Goal: Task Accomplishment & Management: Complete application form

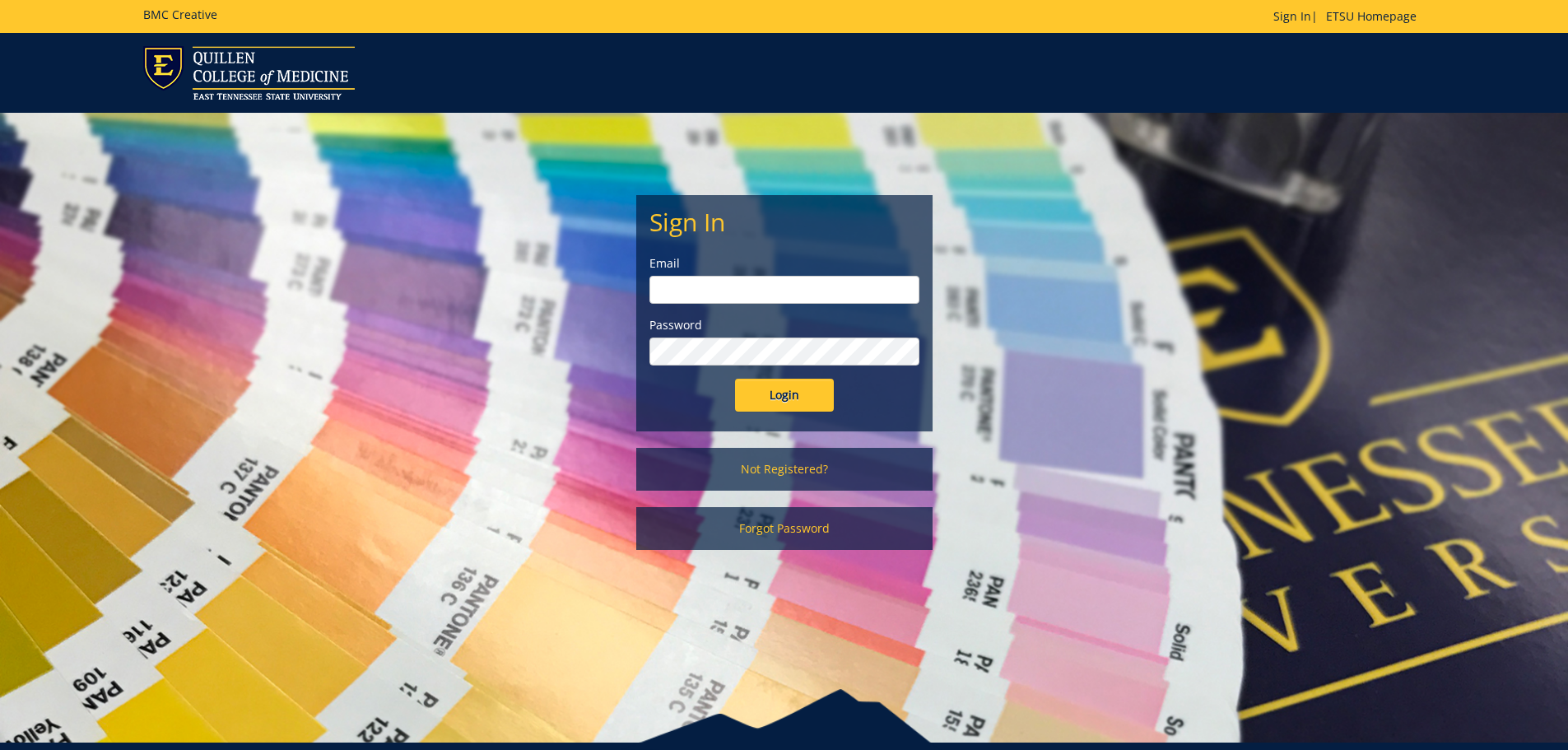
type input "byrdas@etsu.edu"
click at [795, 387] on input "Login" at bounding box center [784, 394] width 99 height 33
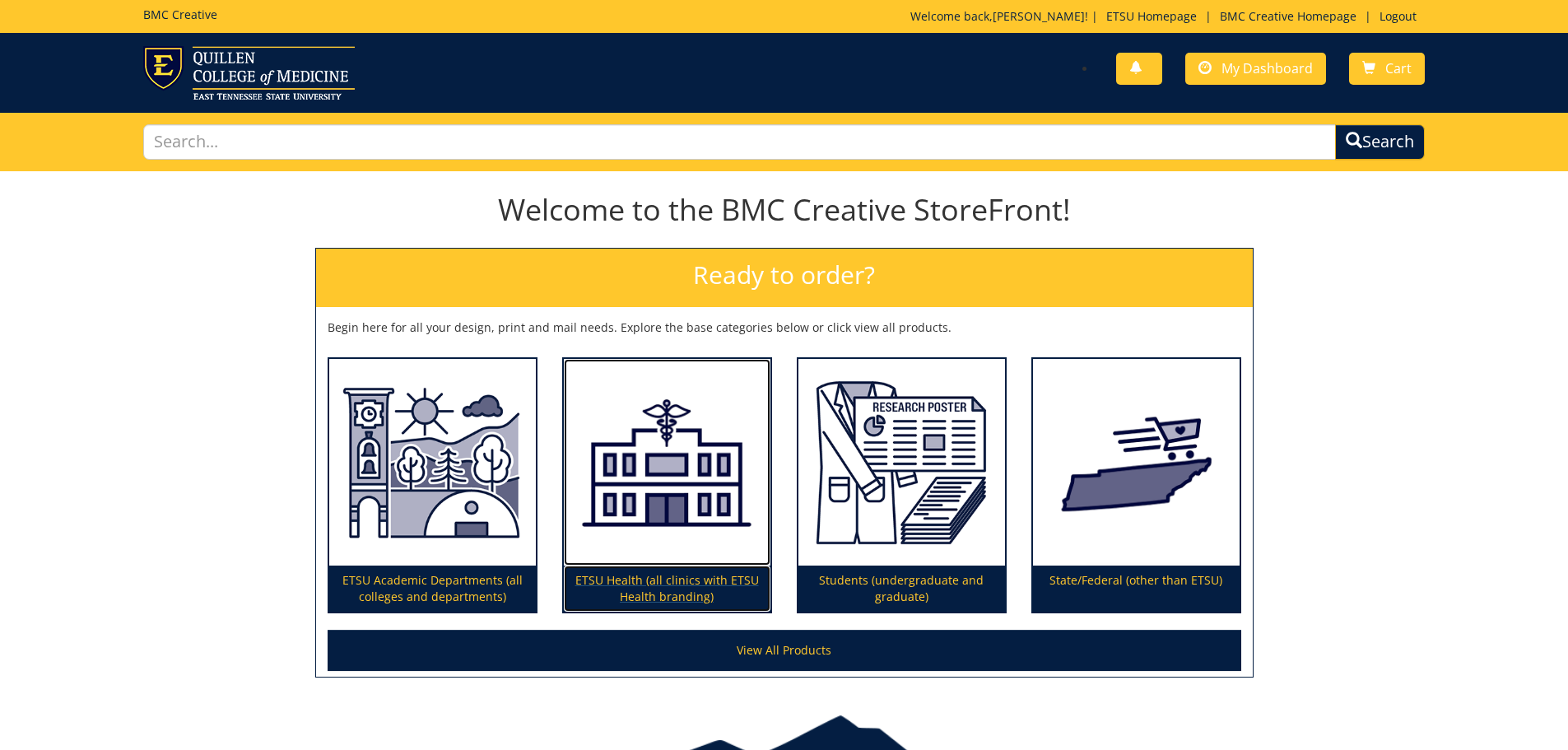
click at [710, 421] on img at bounding box center [666, 462] width 206 height 207
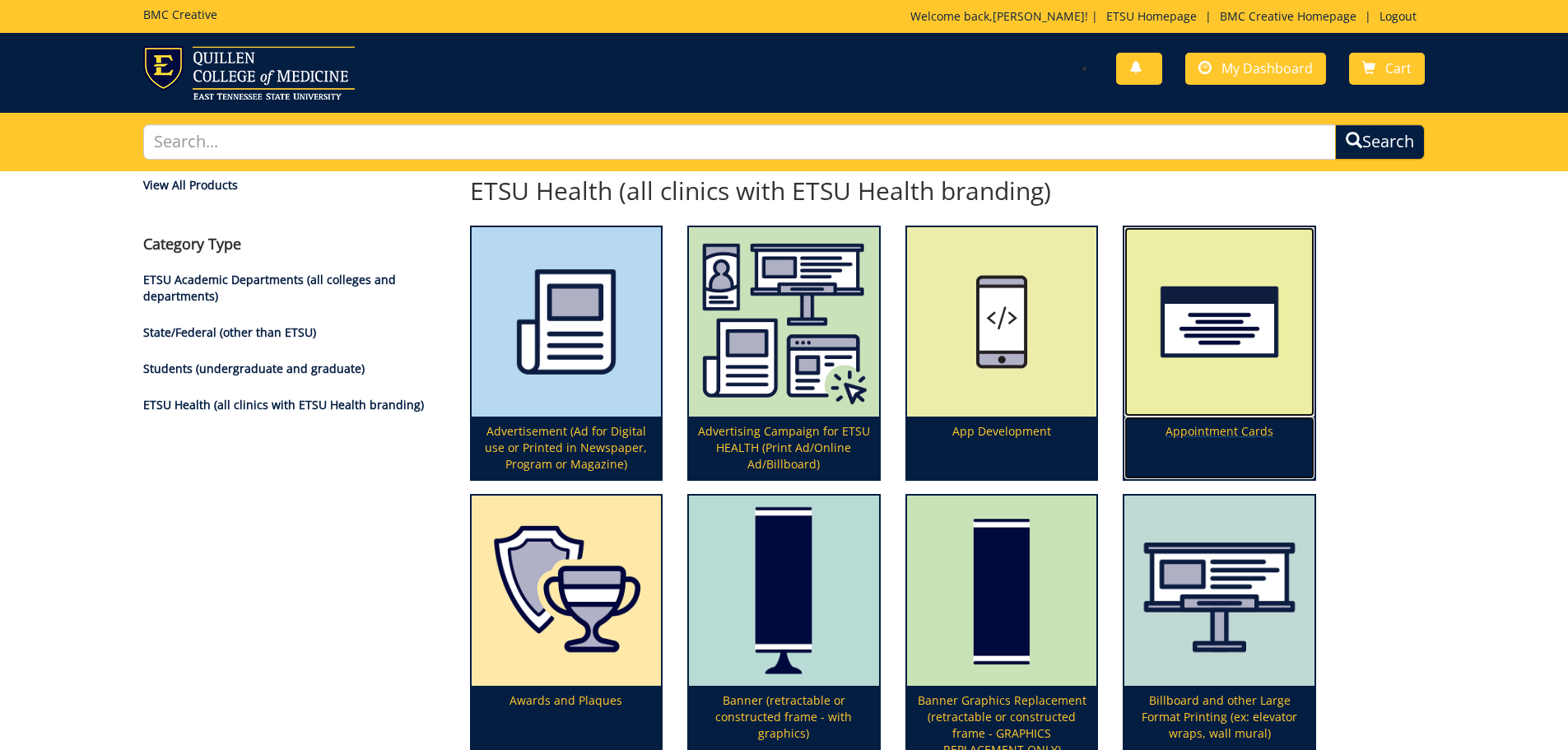
click at [1227, 311] on img at bounding box center [1219, 322] width 190 height 190
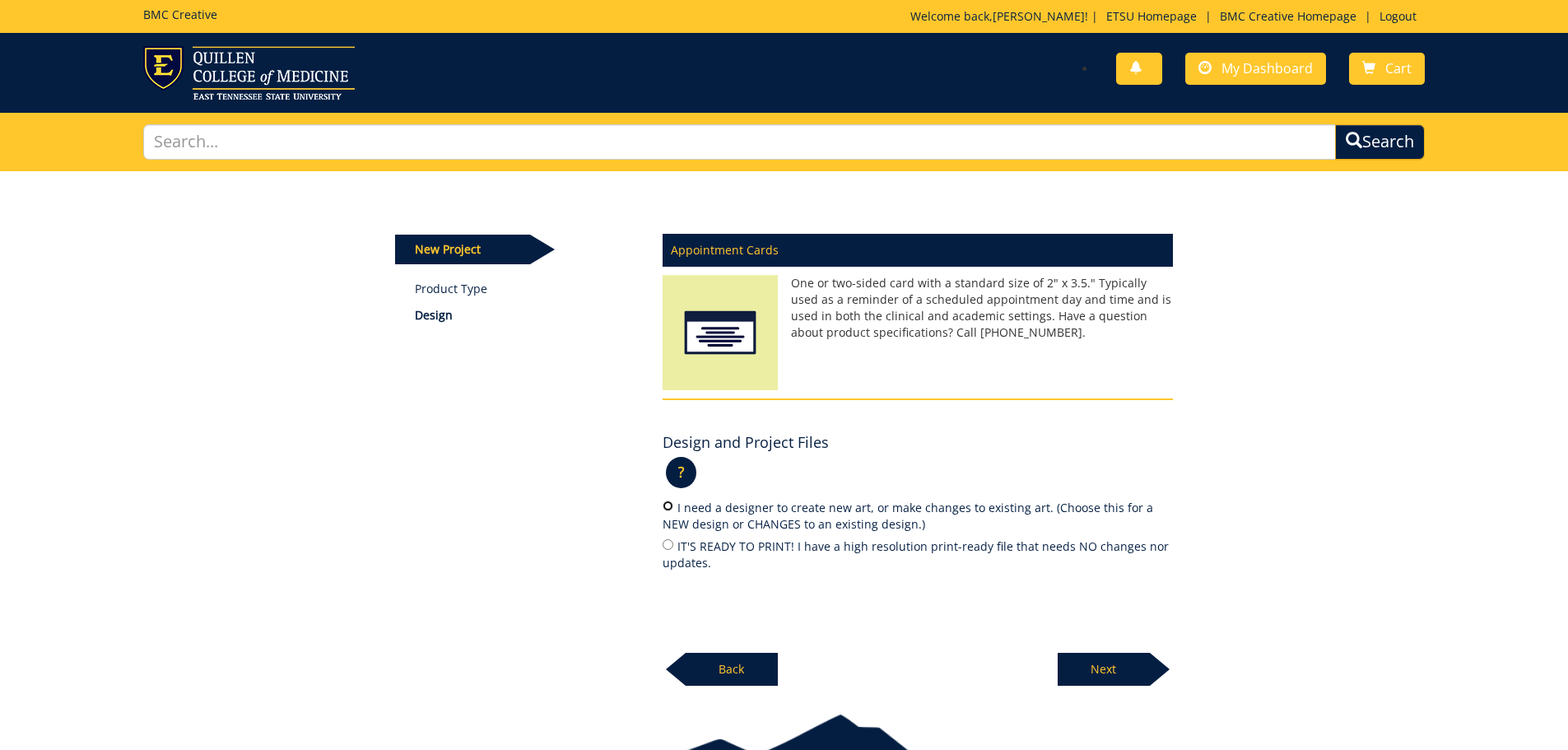
click at [672, 506] on input "I need a designer to create new art, or make changes to existing art. (Choose t…" at bounding box center [667, 506] width 11 height 11
radio input "true"
click at [1104, 674] on p "Next" at bounding box center [1103, 669] width 93 height 33
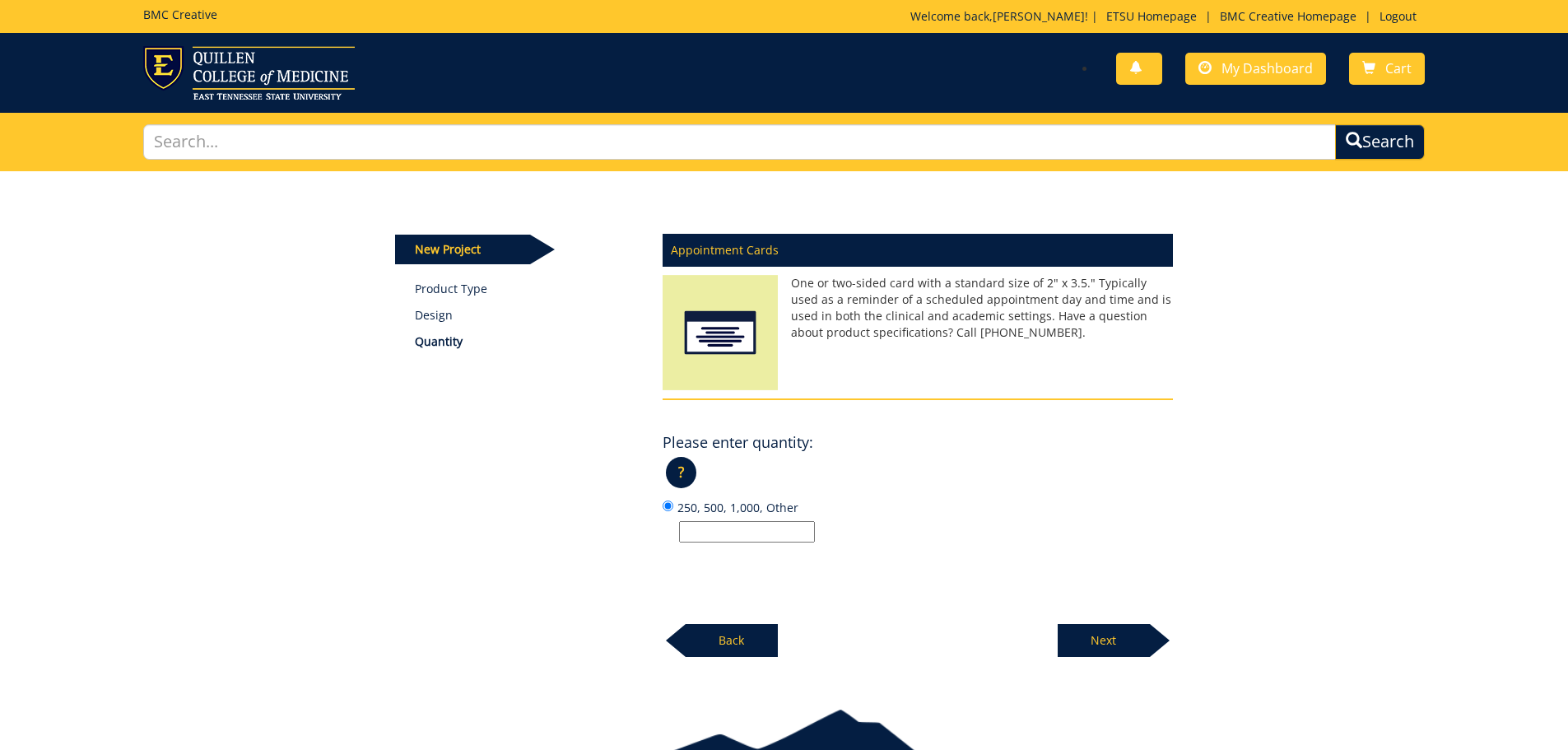
click at [769, 535] on input "250, 500, 1,000, Other" at bounding box center [747, 531] width 135 height 21
type input "500"
click at [1090, 638] on p "Next" at bounding box center [1103, 640] width 93 height 33
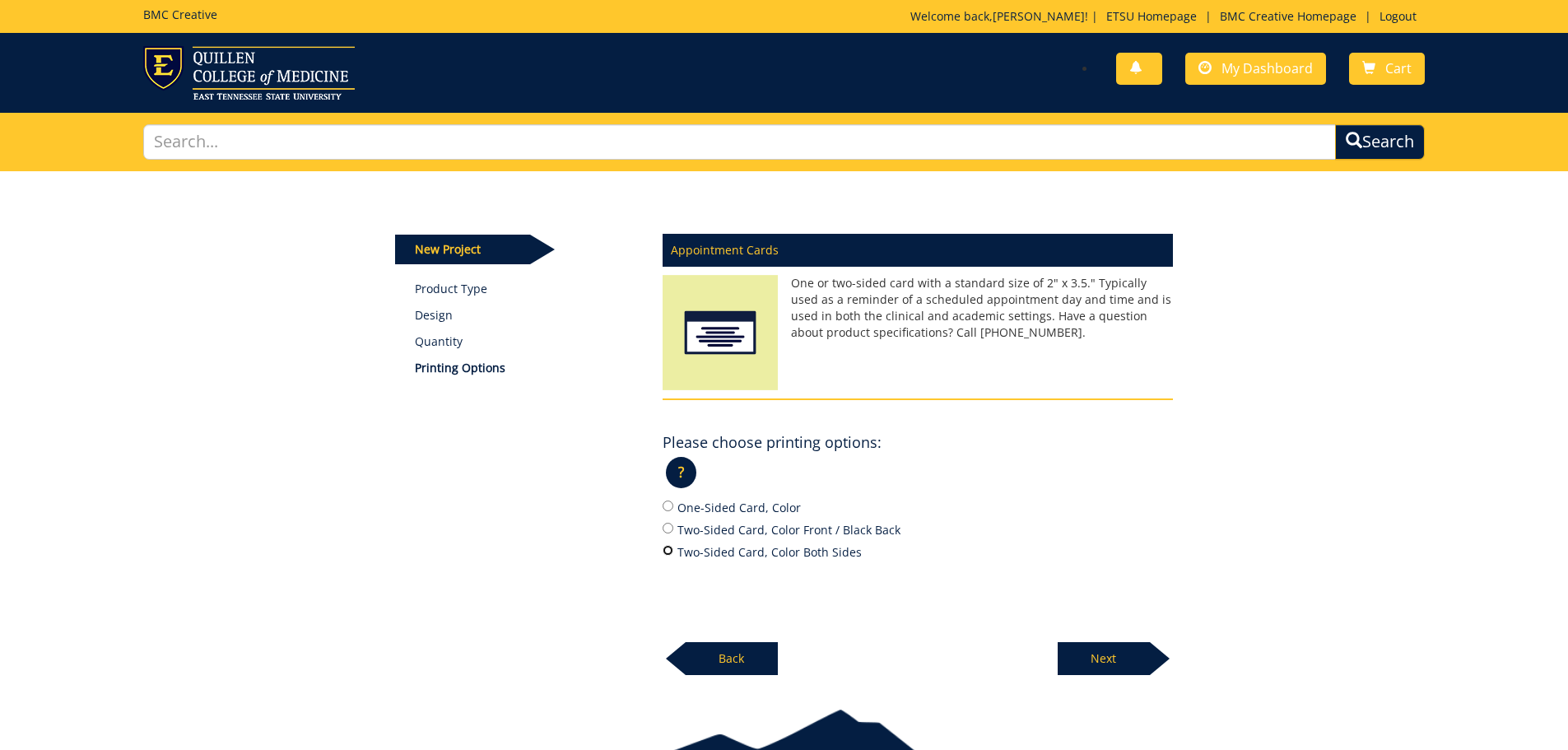
click at [668, 551] on input "Two-Sided Card, Color Both Sides" at bounding box center [667, 550] width 11 height 11
radio input "true"
click at [1123, 664] on p "Next" at bounding box center [1103, 658] width 93 height 33
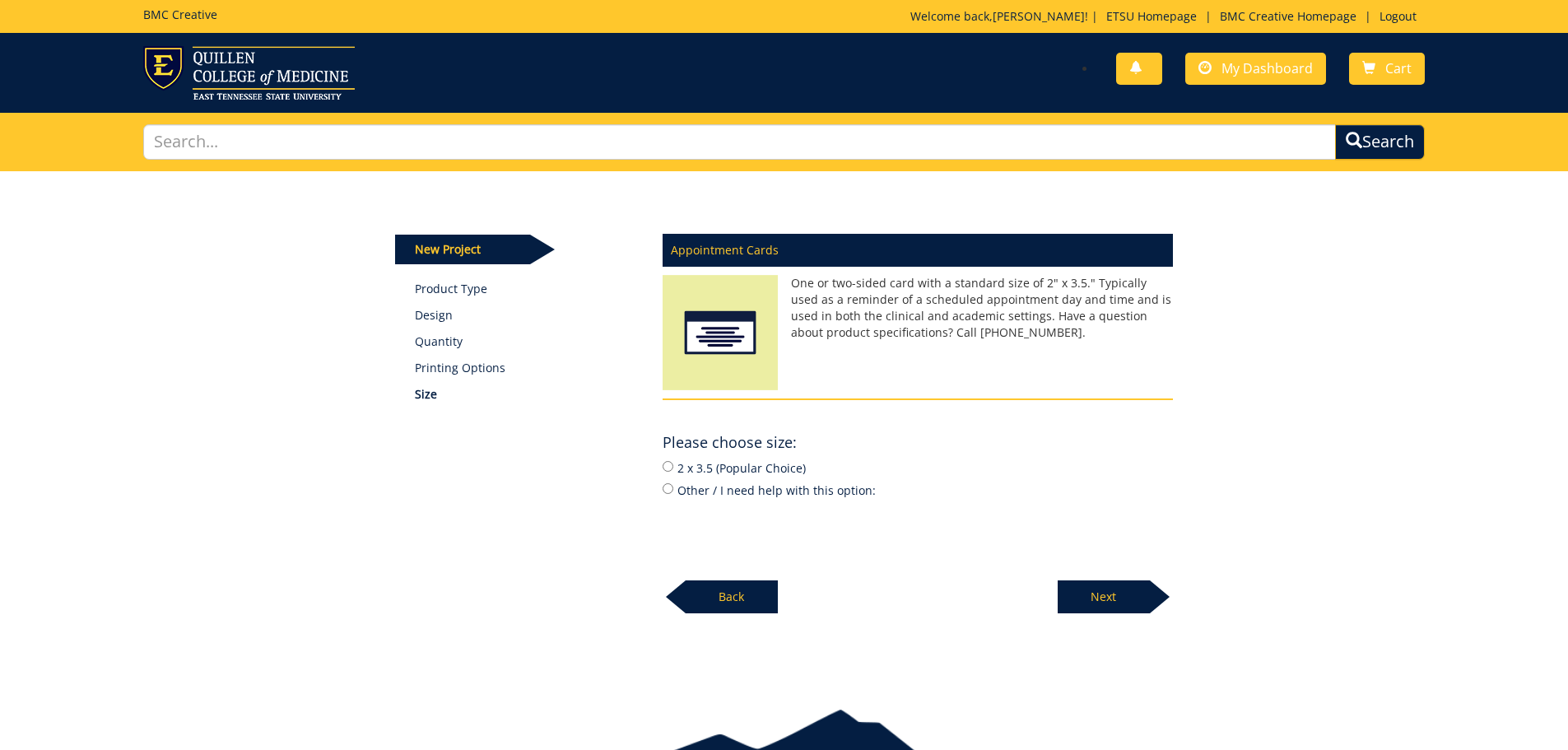
click at [673, 465] on label "2 x 3.5 (Popular Choice)" at bounding box center [917, 467] width 511 height 18
click at [673, 465] on input "2 x 3.5 (Popular Choice)" at bounding box center [667, 466] width 11 height 11
radio input "true"
click at [1099, 600] on p "Next" at bounding box center [1103, 597] width 93 height 33
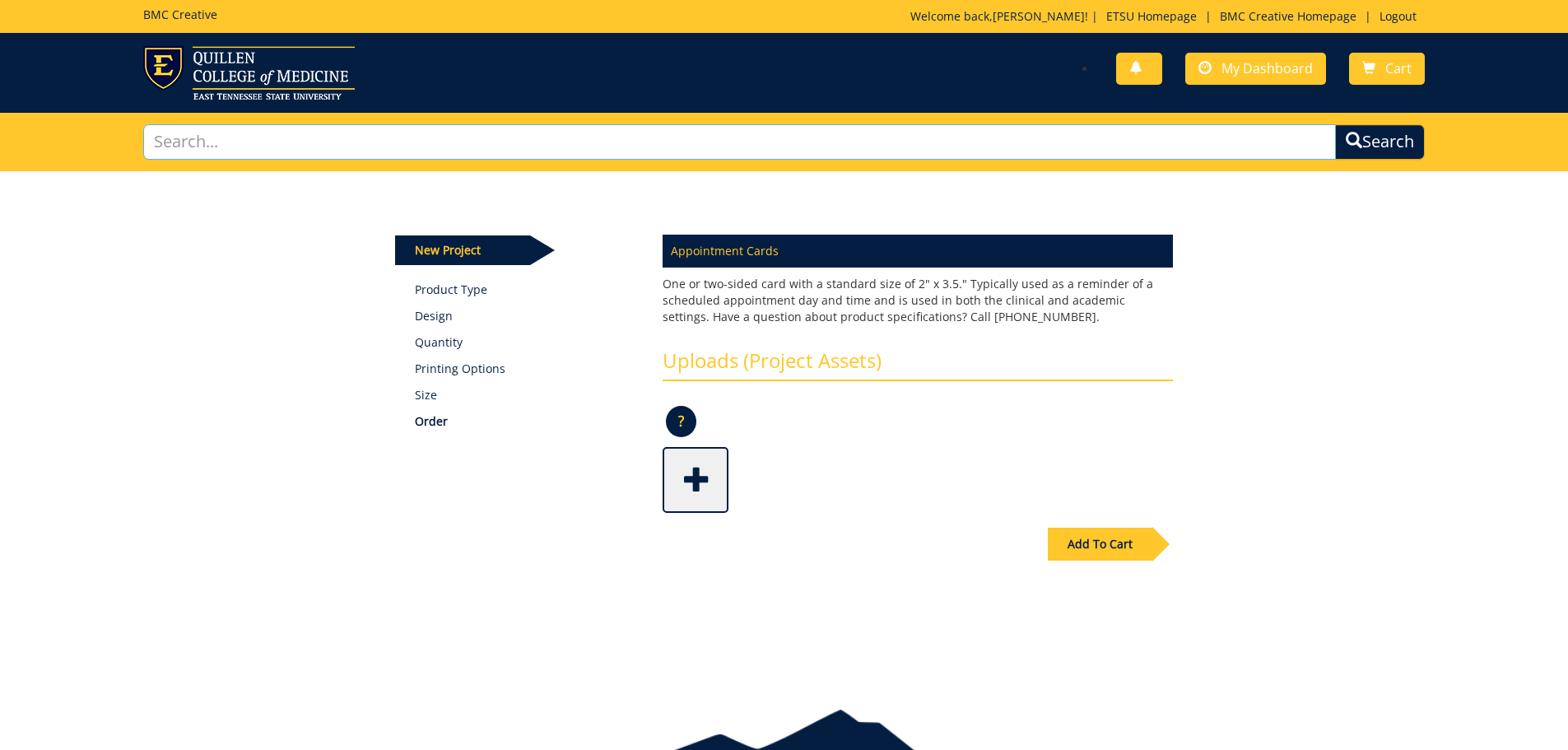
click at [370, 145] on input "text" at bounding box center [740, 142] width 1194 height 36
type input "create request"
click at [1411, 133] on button "Search" at bounding box center [1380, 141] width 94 height 37
click at [1163, 15] on link "ETSU Homepage" at bounding box center [1151, 16] width 107 height 16
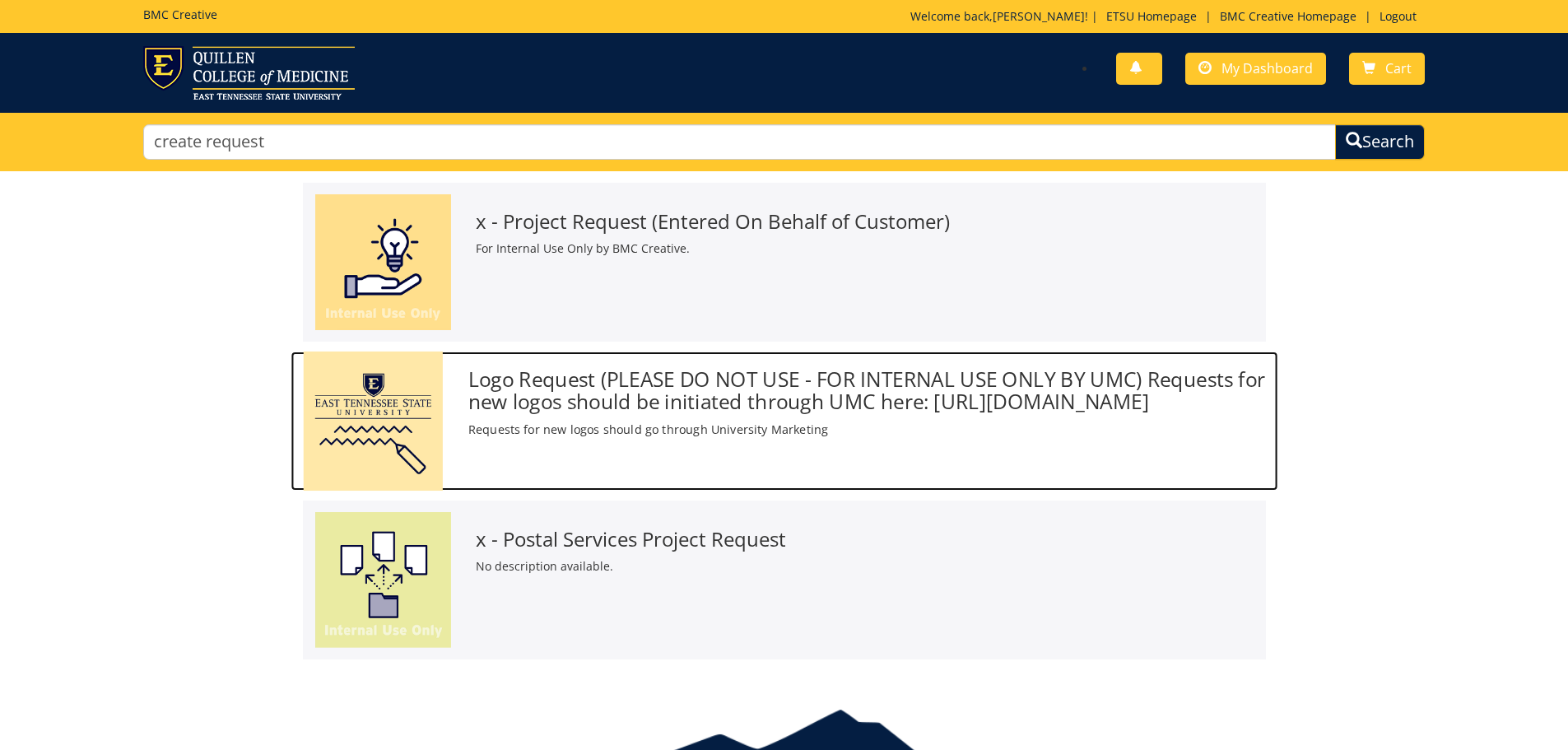
click at [667, 395] on h3 "Logo Request (PLEASE DO NOT USE - FOR INTERNAL USE ONLY BY UMC) Requests for ne…" at bounding box center [866, 390] width 797 height 45
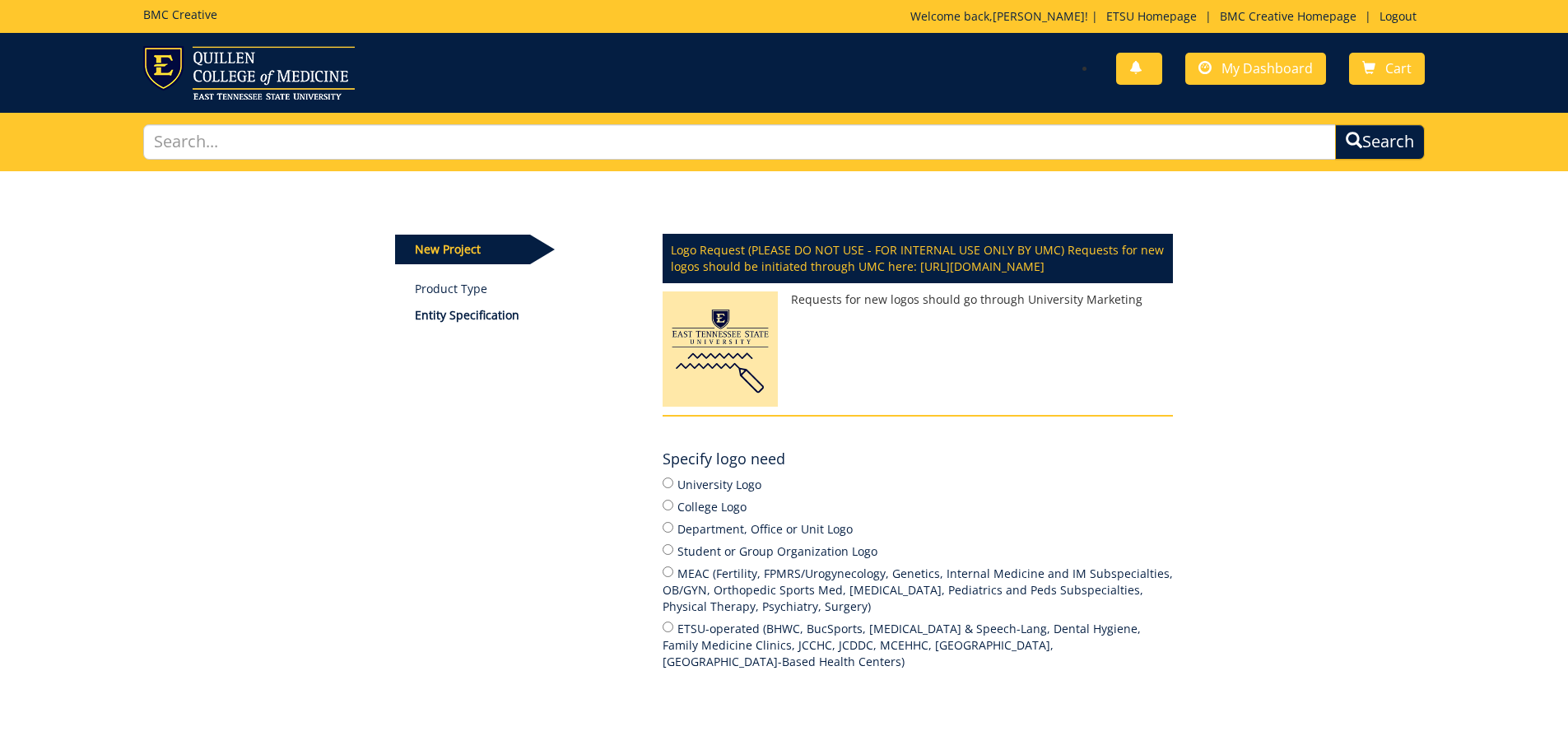
click at [676, 515] on label "College Logo" at bounding box center [917, 506] width 511 height 18
click at [673, 511] on input "College Logo" at bounding box center [667, 505] width 11 height 11
radio input "true"
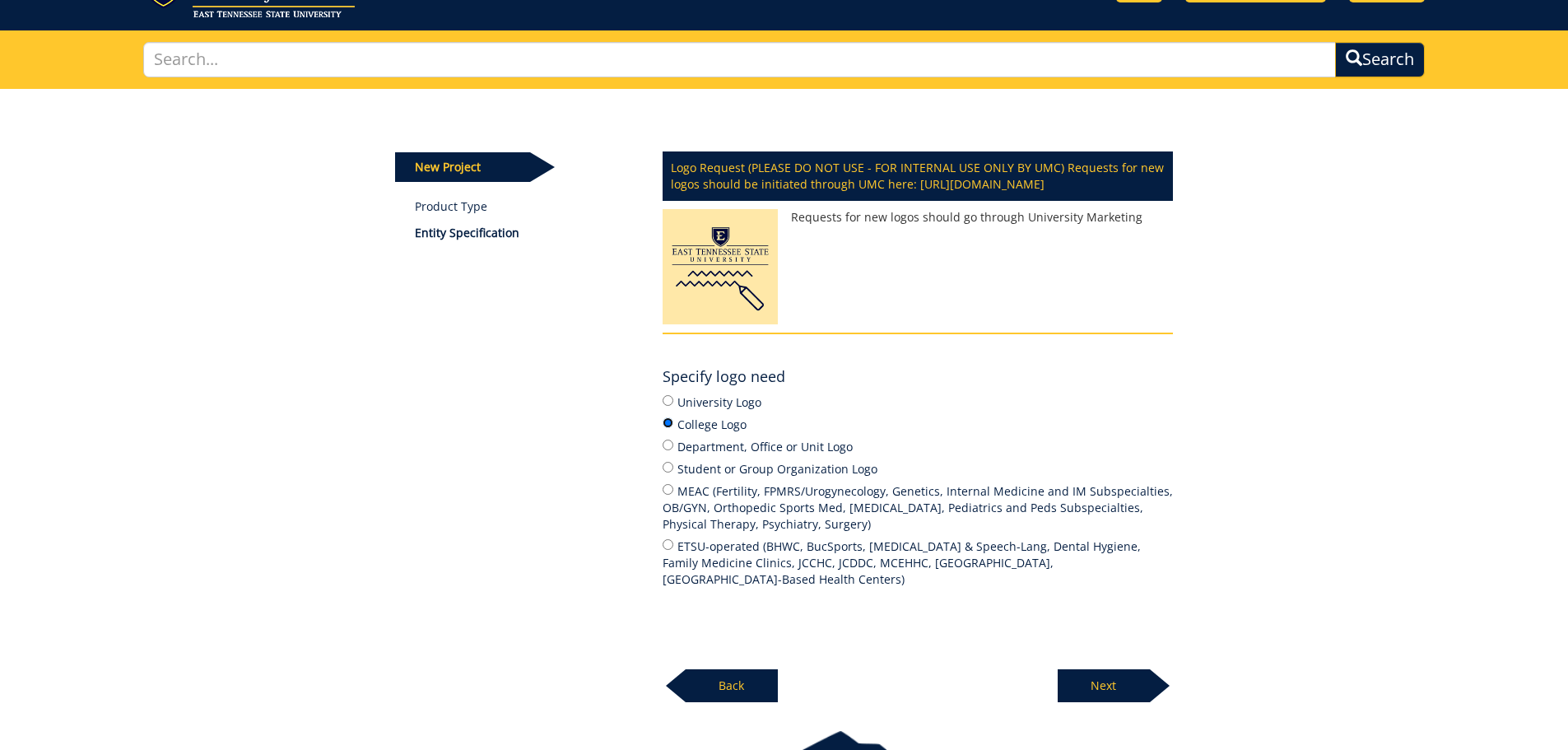
scroll to position [164, 0]
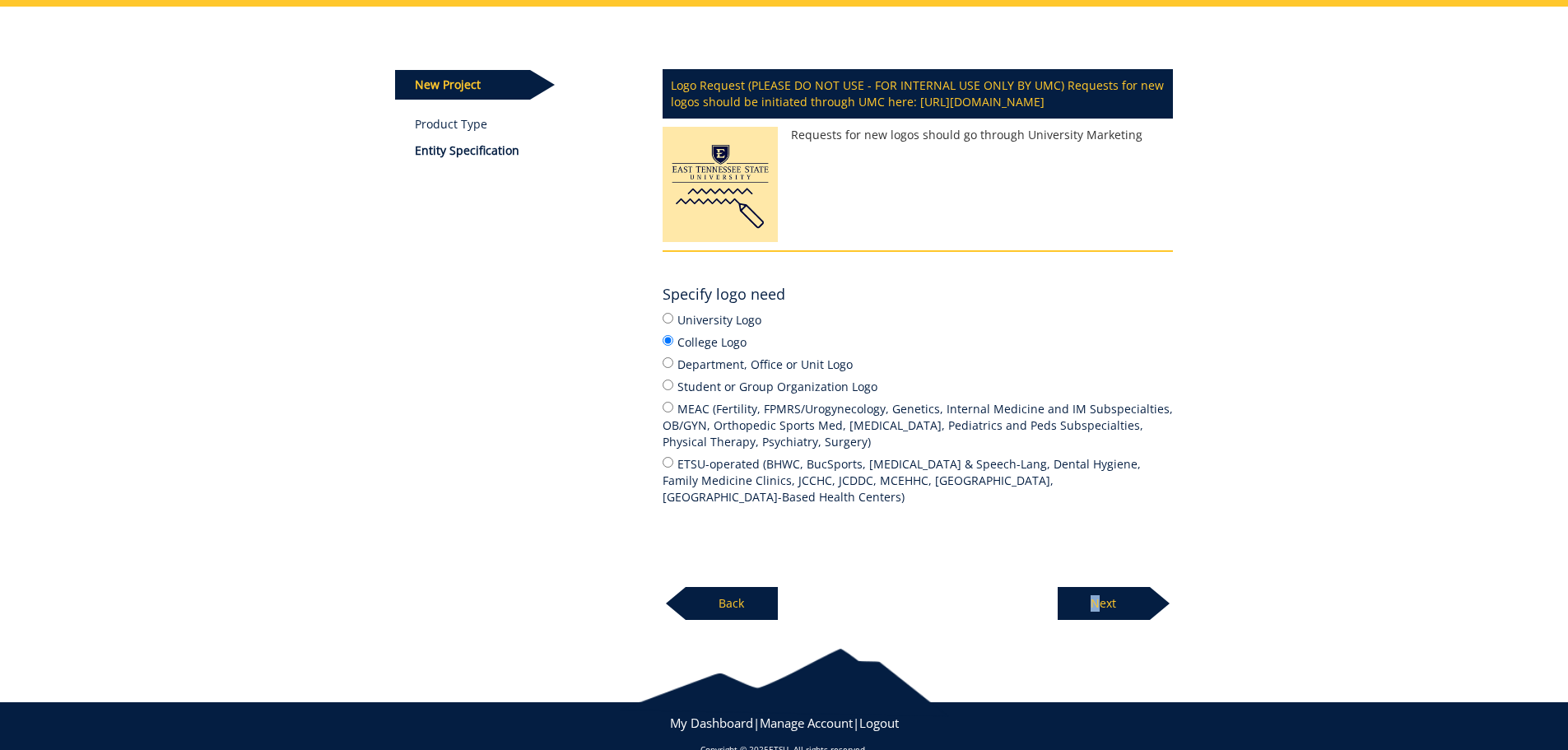
click at [1096, 614] on p "Next" at bounding box center [1103, 603] width 93 height 33
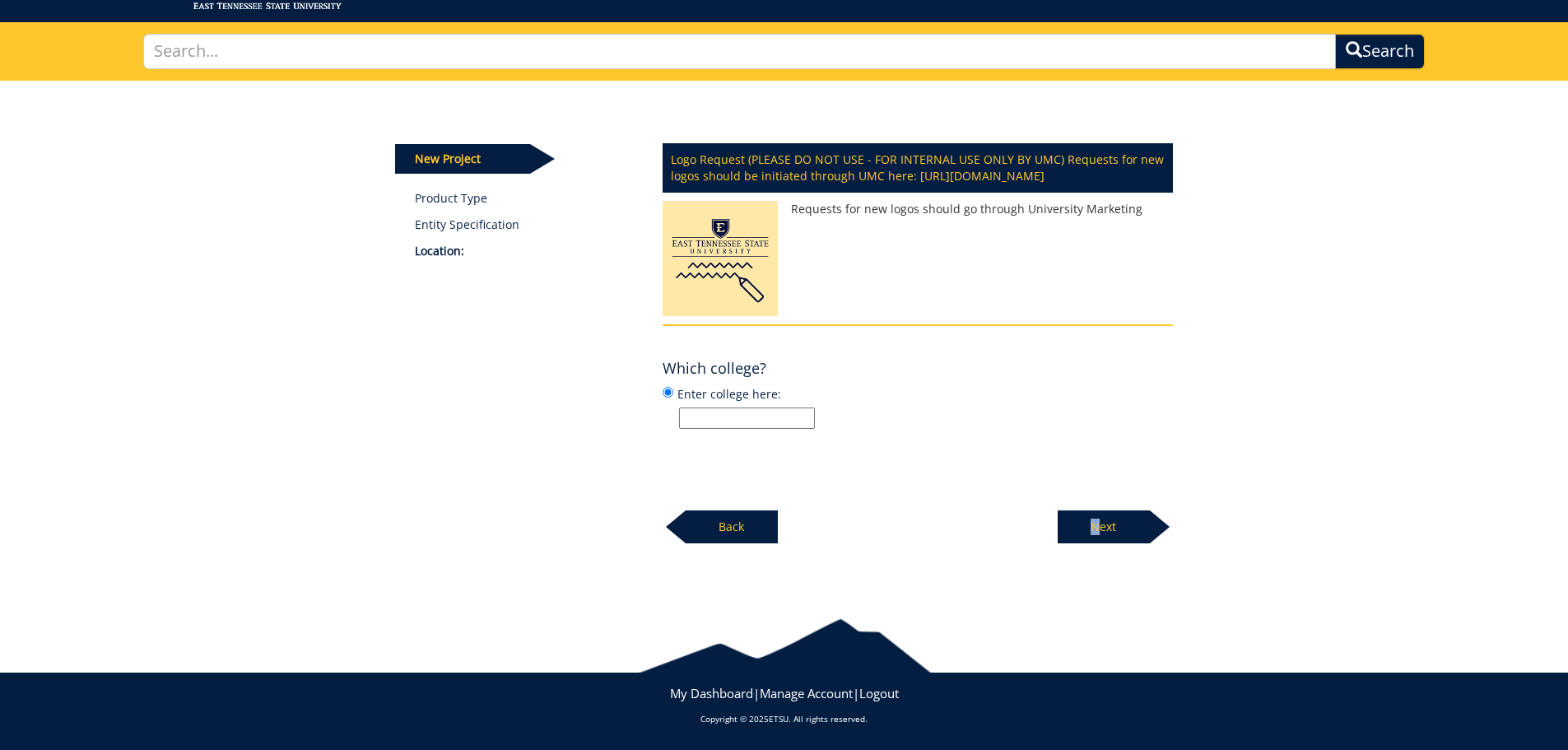
scroll to position [91, 0]
click at [714, 429] on input "Enter college here:" at bounding box center [747, 417] width 135 height 21
type input "CON"
click at [1094, 542] on p "Next" at bounding box center [1103, 527] width 93 height 33
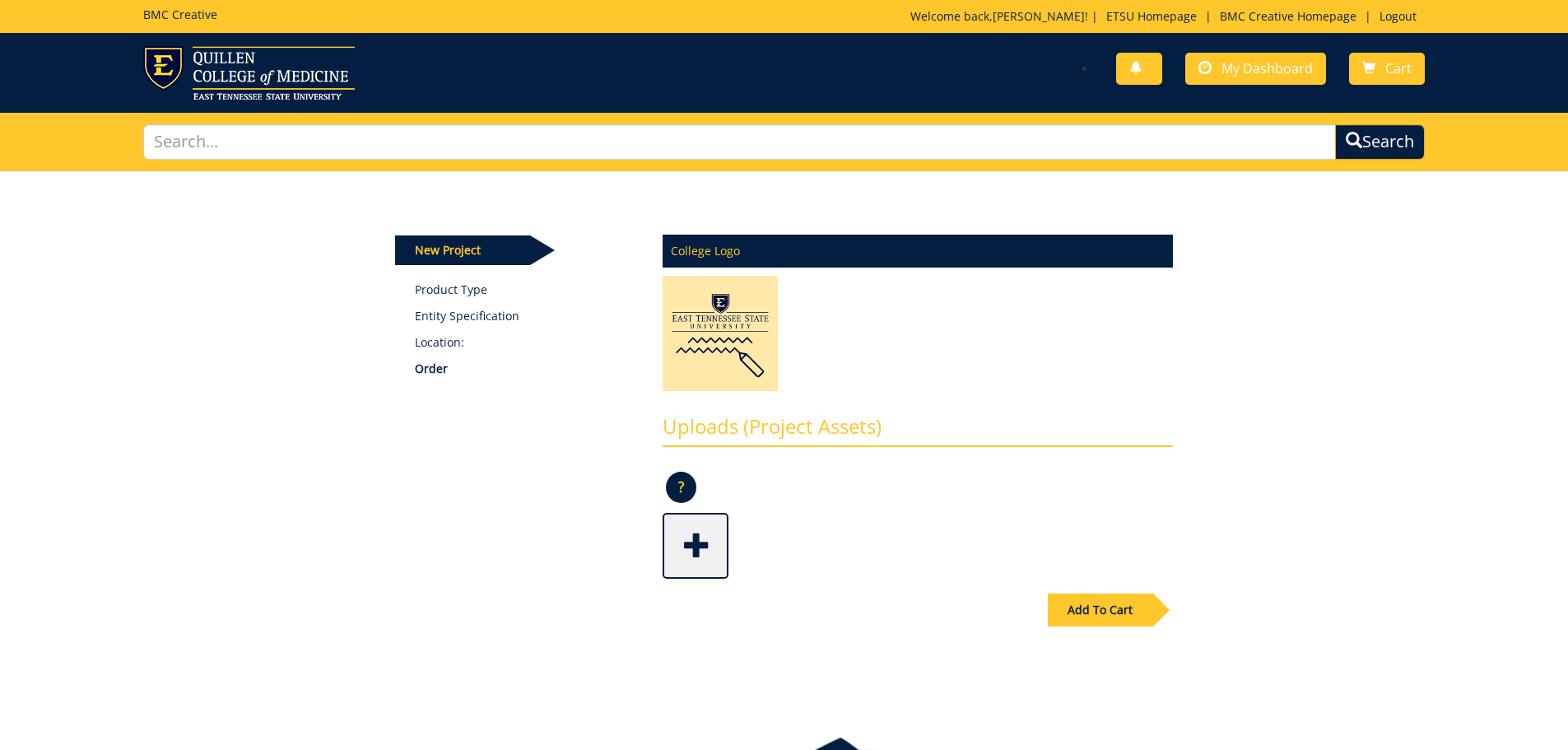
click at [699, 552] on span at bounding box center [697, 544] width 66 height 58
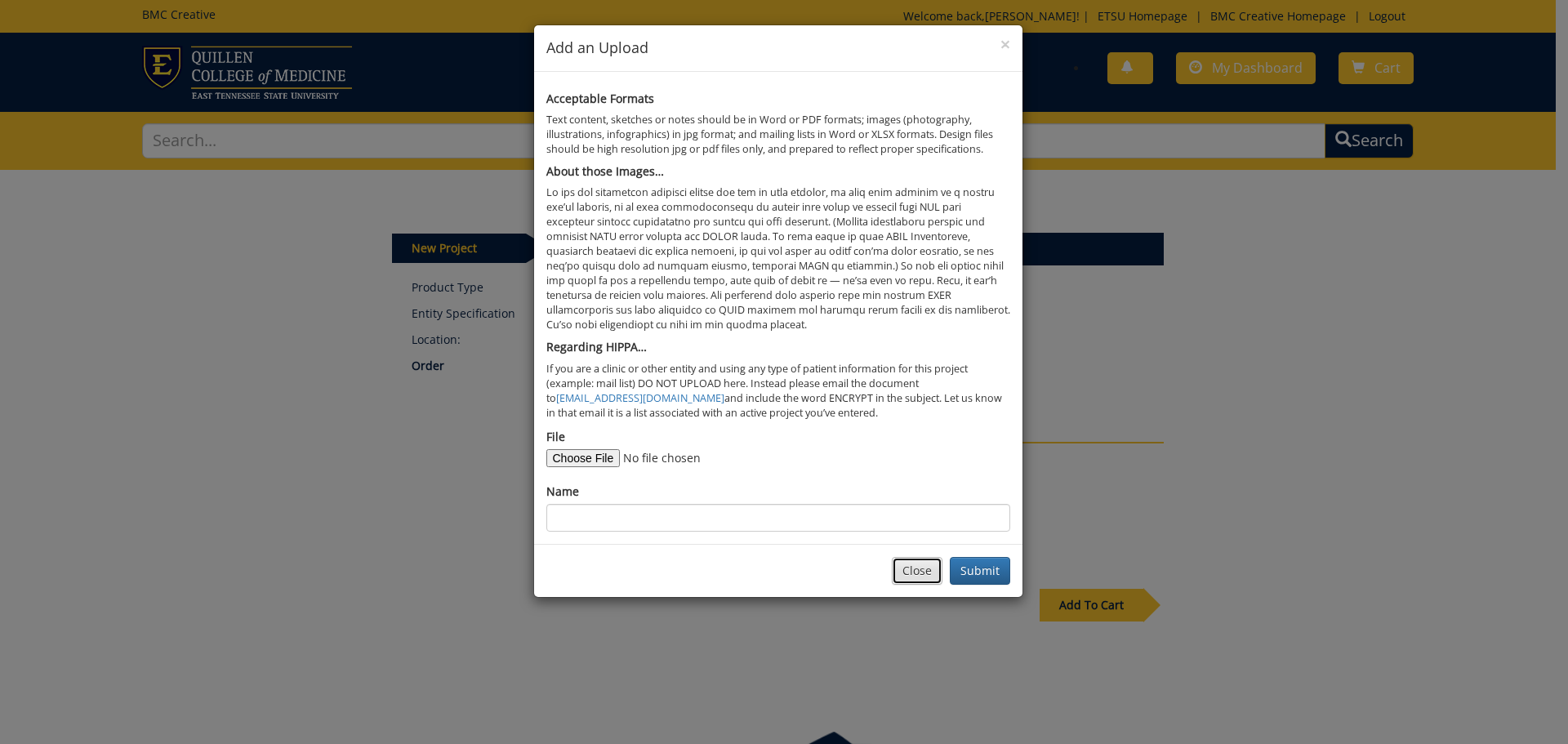
click at [916, 572] on button "Close" at bounding box center [917, 571] width 50 height 28
